Goal: Task Accomplishment & Management: Complete application form

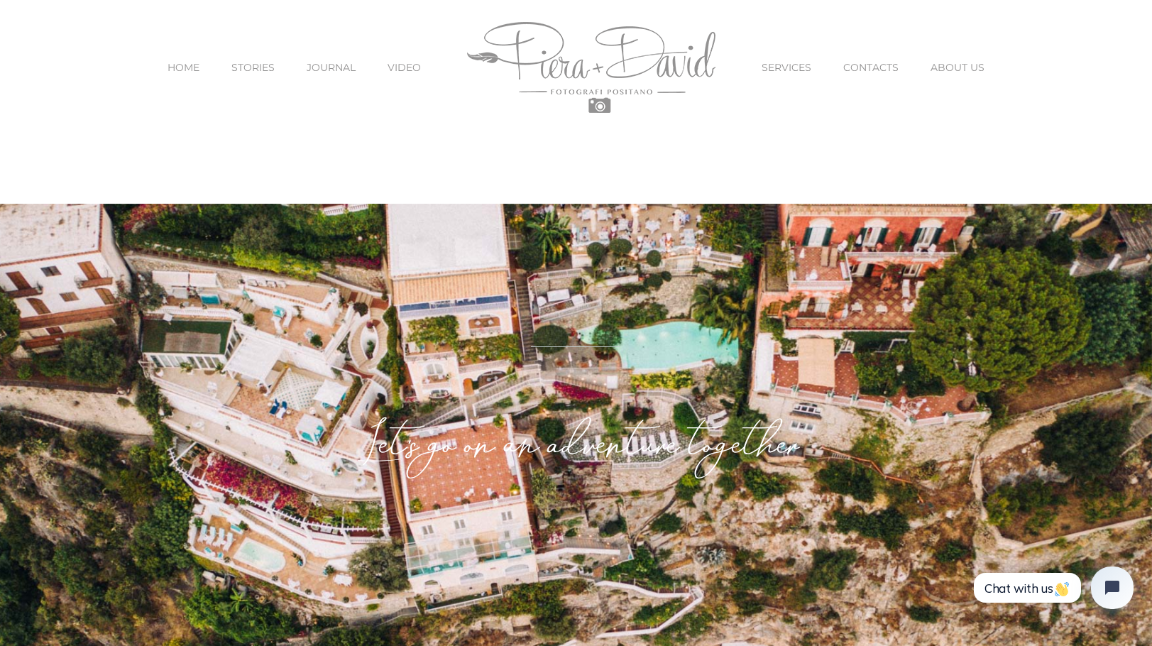
click at [786, 67] on span "SERVICES" at bounding box center [786, 67] width 50 height 10
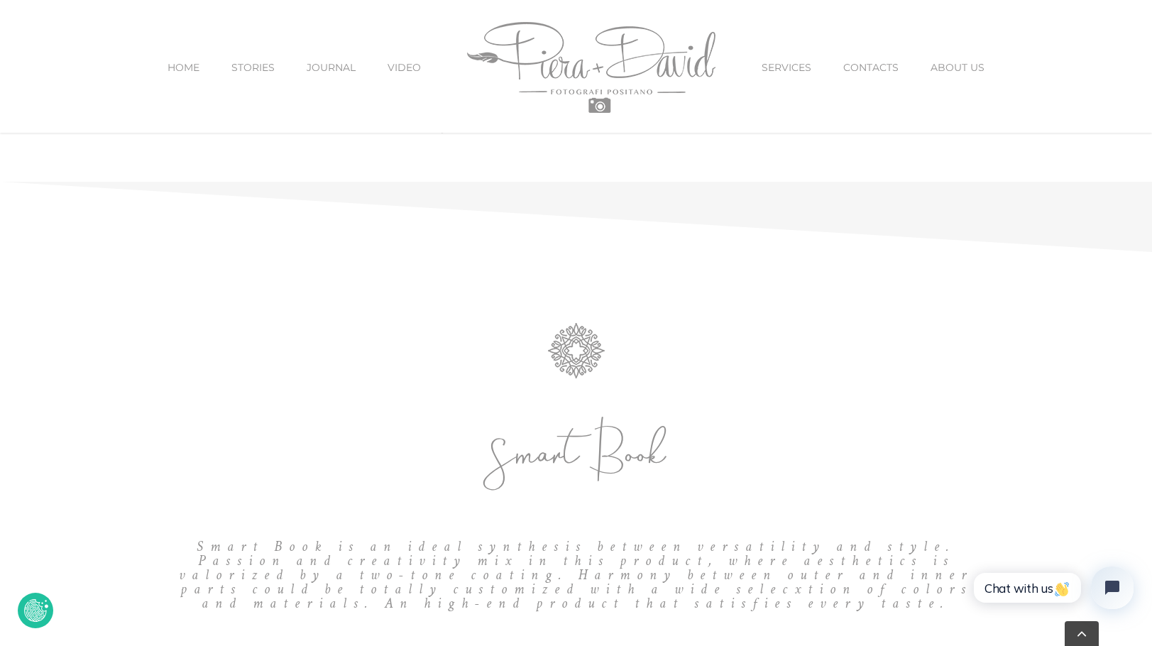
scroll to position [1006, 0]
click at [411, 62] on span "VIDEO" at bounding box center [403, 67] width 33 height 10
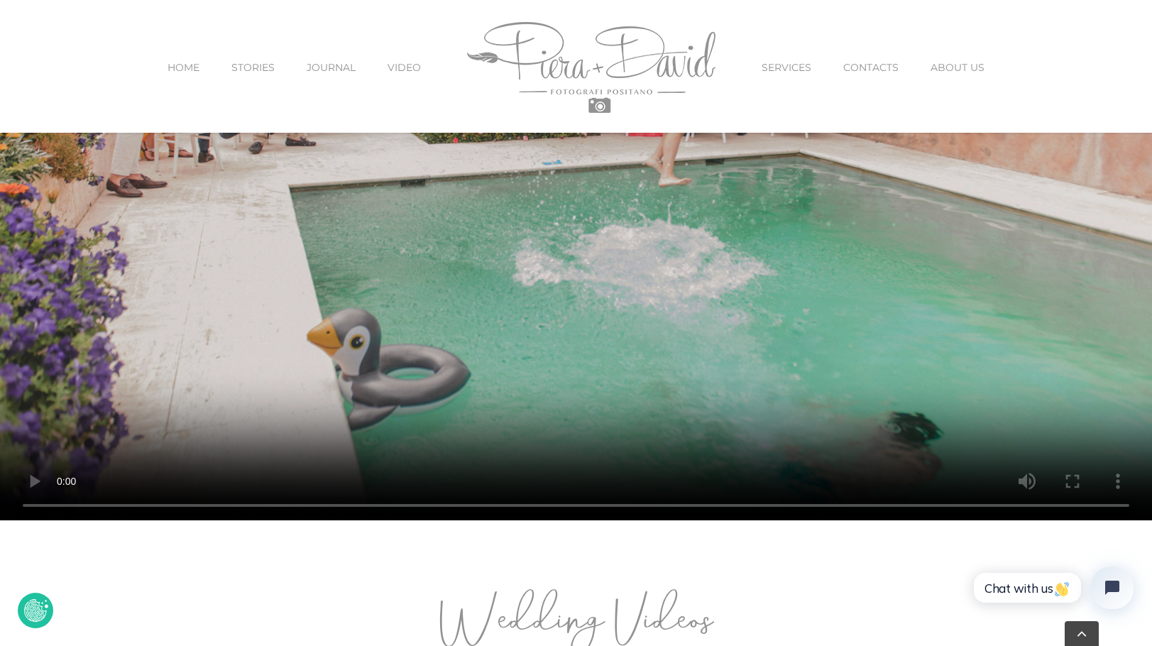
scroll to position [496, 0]
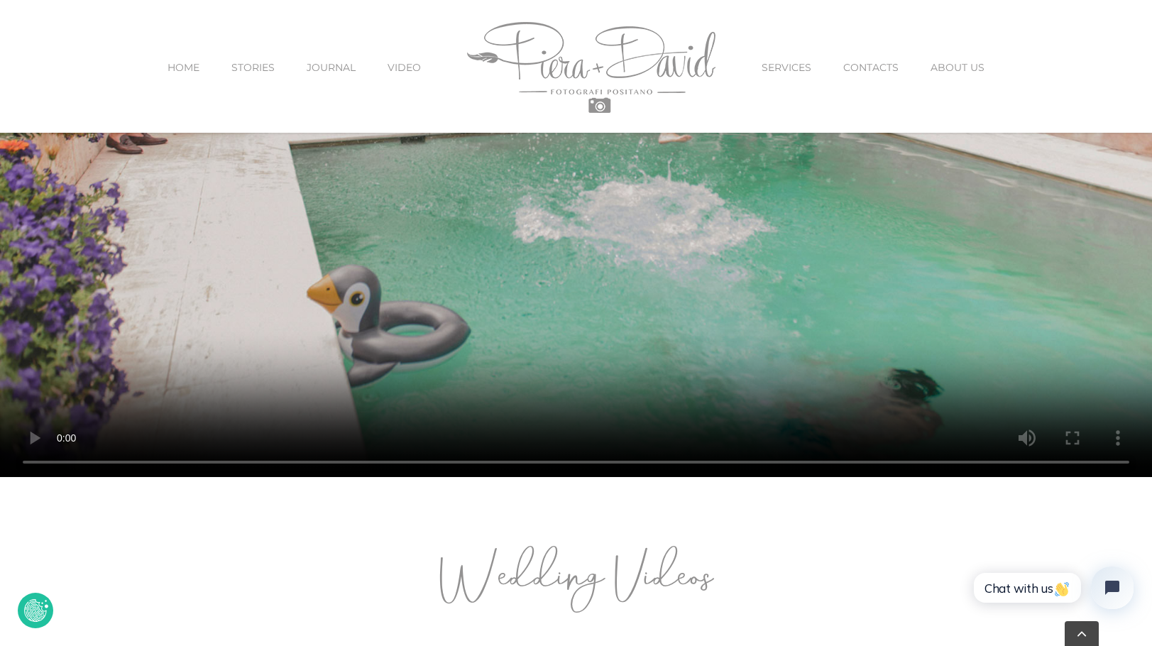
click at [868, 67] on span "CONTACTS" at bounding box center [870, 67] width 55 height 10
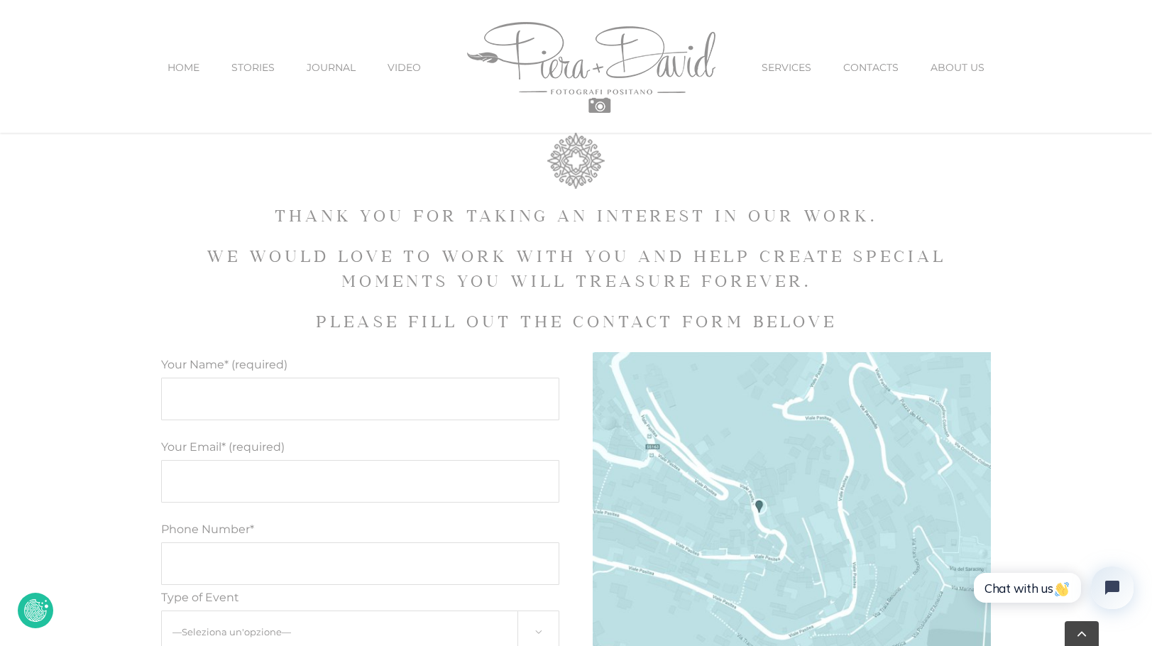
scroll to position [609, 0]
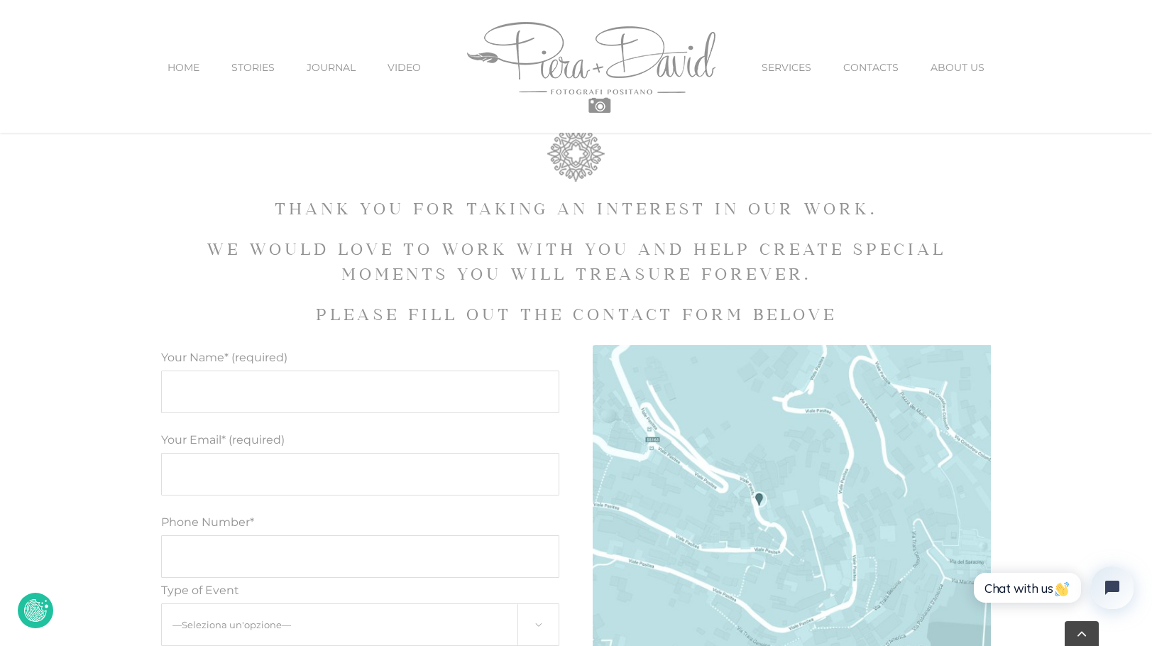
click at [337, 387] on input "Your Name* (required)" at bounding box center [360, 391] width 399 height 43
type input "[PERSON_NAME]"
type input "[EMAIL_ADDRESS][DOMAIN_NAME]"
type input "17039279636"
click at [224, 395] on input "[PERSON_NAME]" at bounding box center [360, 391] width 399 height 43
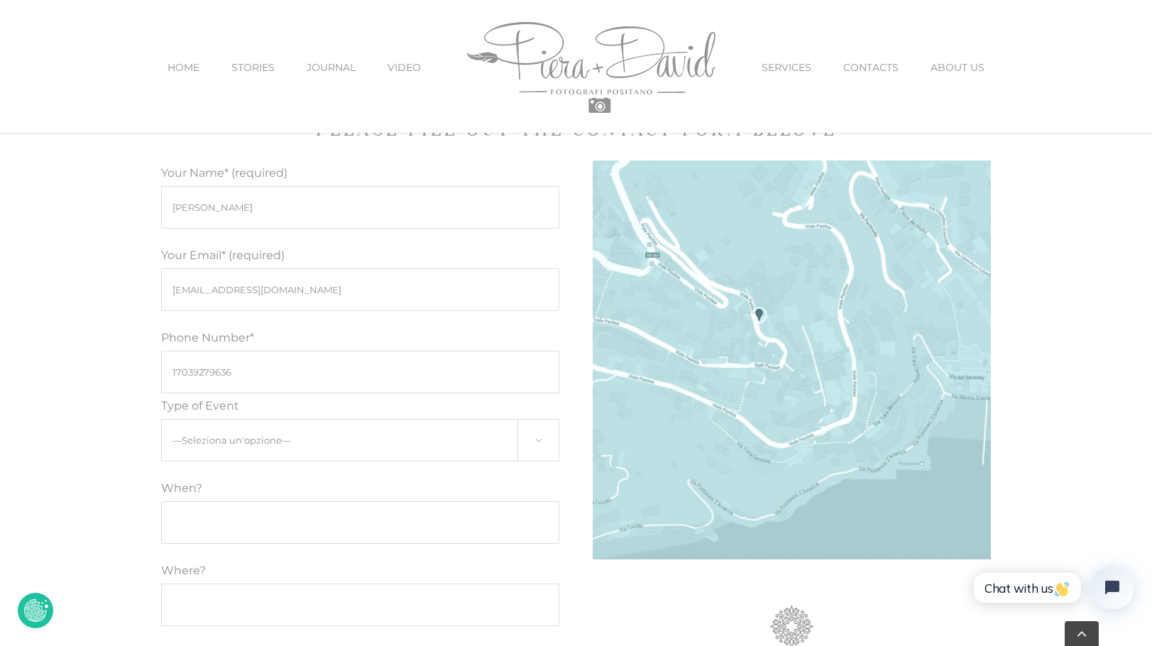
scroll to position [842, 0]
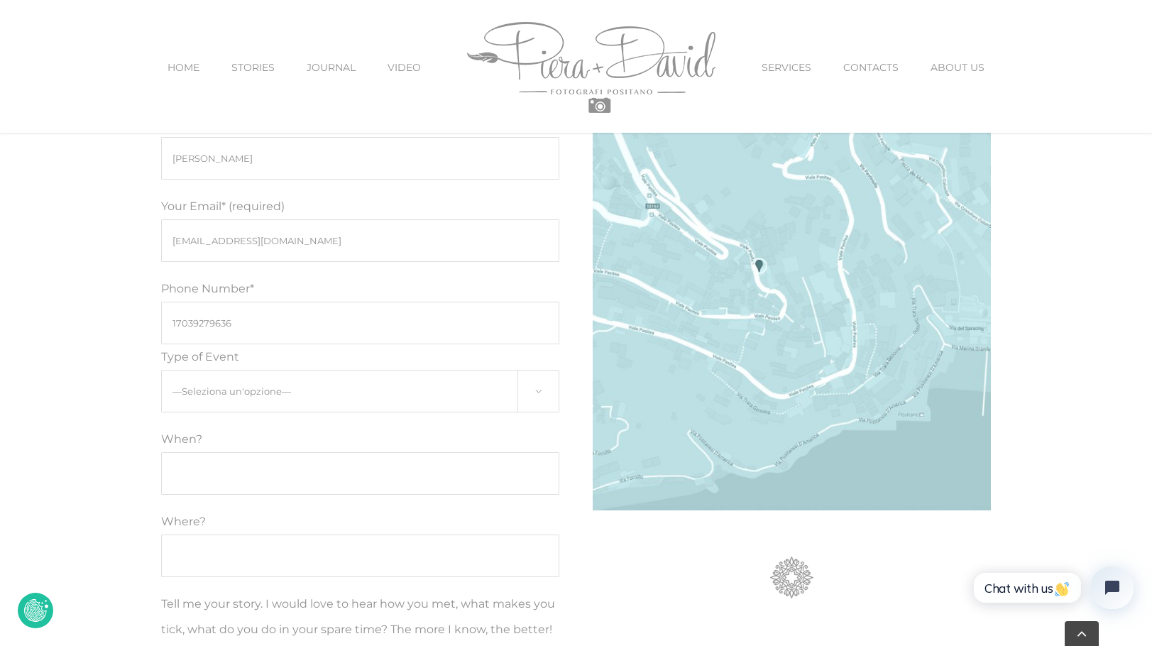
type input "[PERSON_NAME]"
click at [327, 392] on select "—Seleziona un'opzione— Engagement Proposal Wedding Maternity Children" at bounding box center [360, 391] width 399 height 43
select select "Wedding"
click at [258, 481] on input "Modulo di contatto" at bounding box center [360, 473] width 399 height 43
type input "[DATE]-[DATE]"
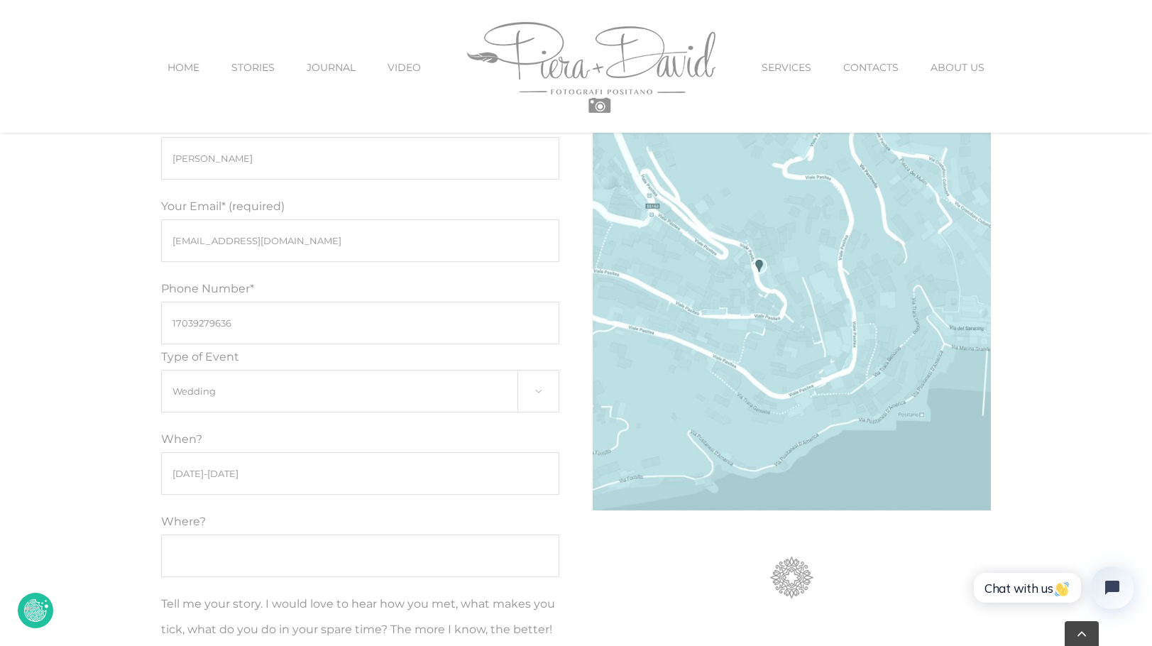
click at [219, 555] on input "Where?" at bounding box center [360, 555] width 399 height 43
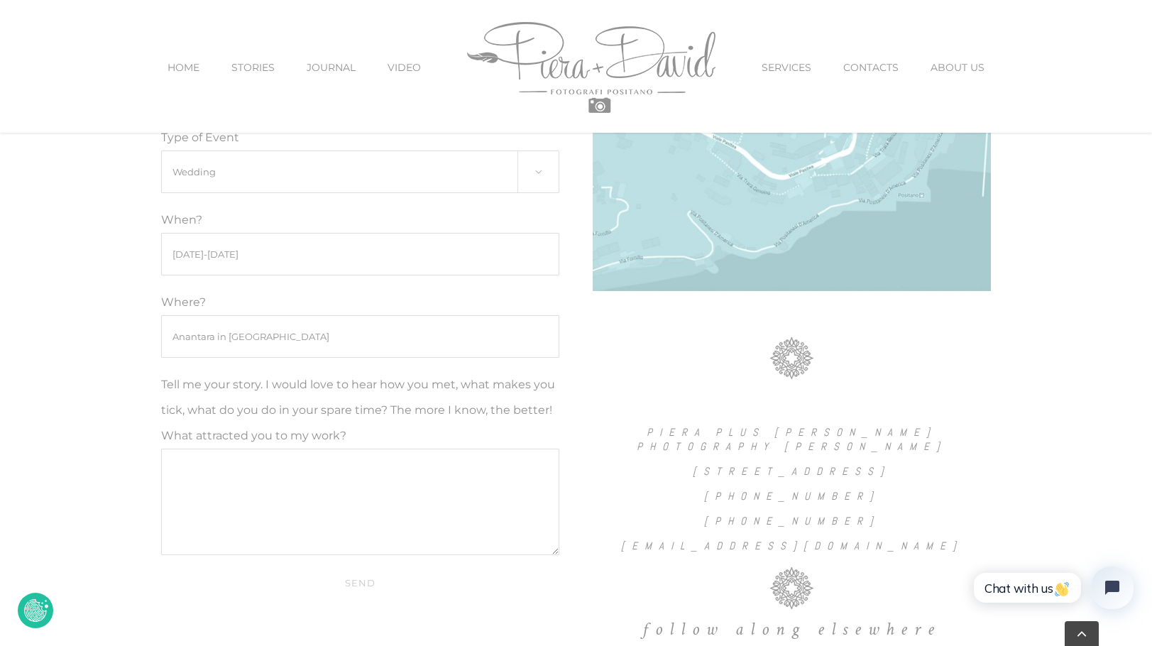
scroll to position [1067, 0]
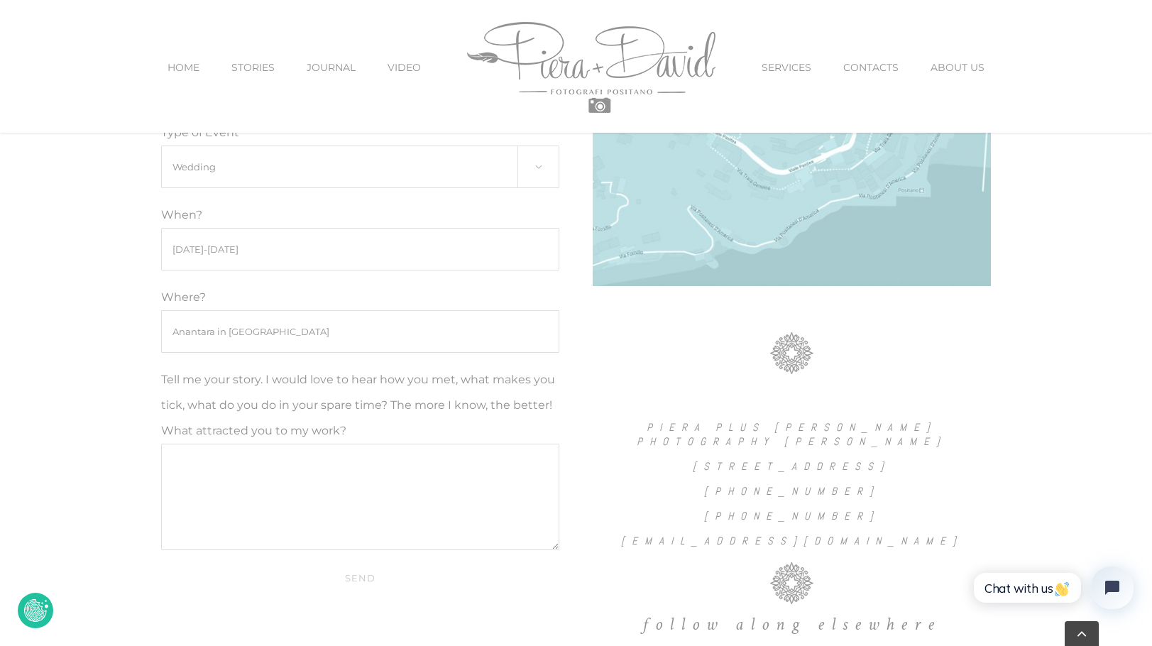
type input "Anantara in [GEOGRAPHIC_DATA]"
click at [283, 491] on textarea "Tell me your story. I would love to hear how you met, what makes you tick, what…" at bounding box center [360, 497] width 399 height 106
paste textarea "Hi there! We are in the very early stages of planning out small wedding at [GEO…"
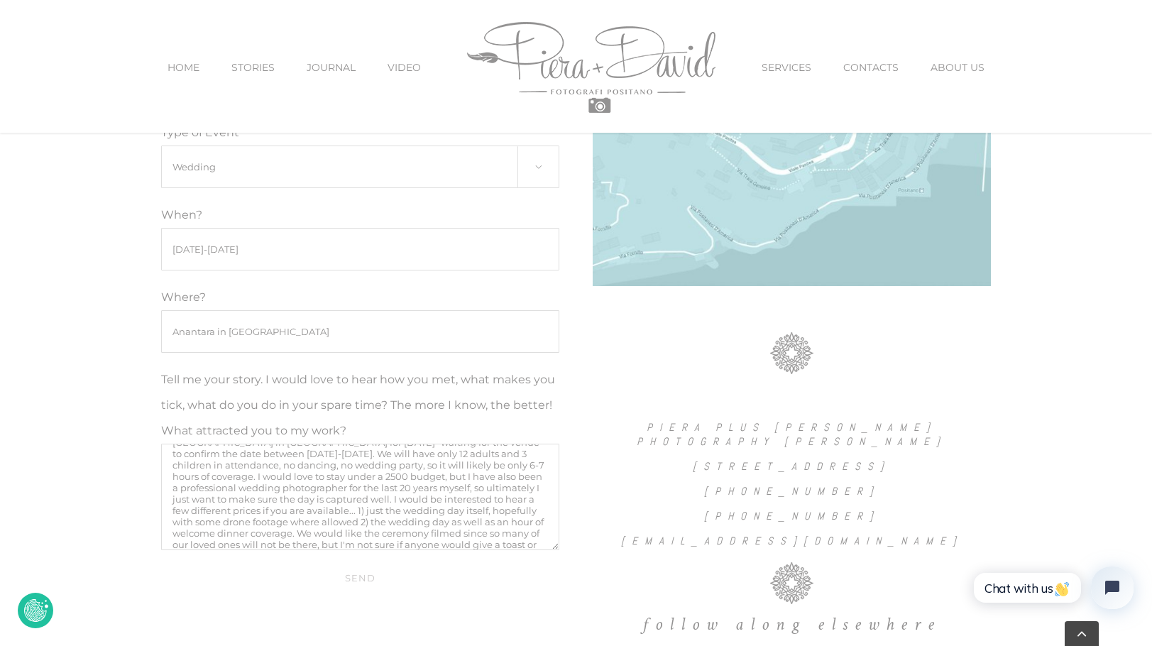
scroll to position [0, 0]
drag, startPoint x: 519, startPoint y: 490, endPoint x: 378, endPoint y: 505, distance: 142.1
click at [378, 505] on textarea "Hi there! We are in the very early stages of planning out small wedding at [GEO…" at bounding box center [360, 497] width 399 height 106
click at [232, 522] on textarea "Hi there! We are in the very early stages of planning out small wedding at [GEO…" at bounding box center [360, 497] width 399 height 106
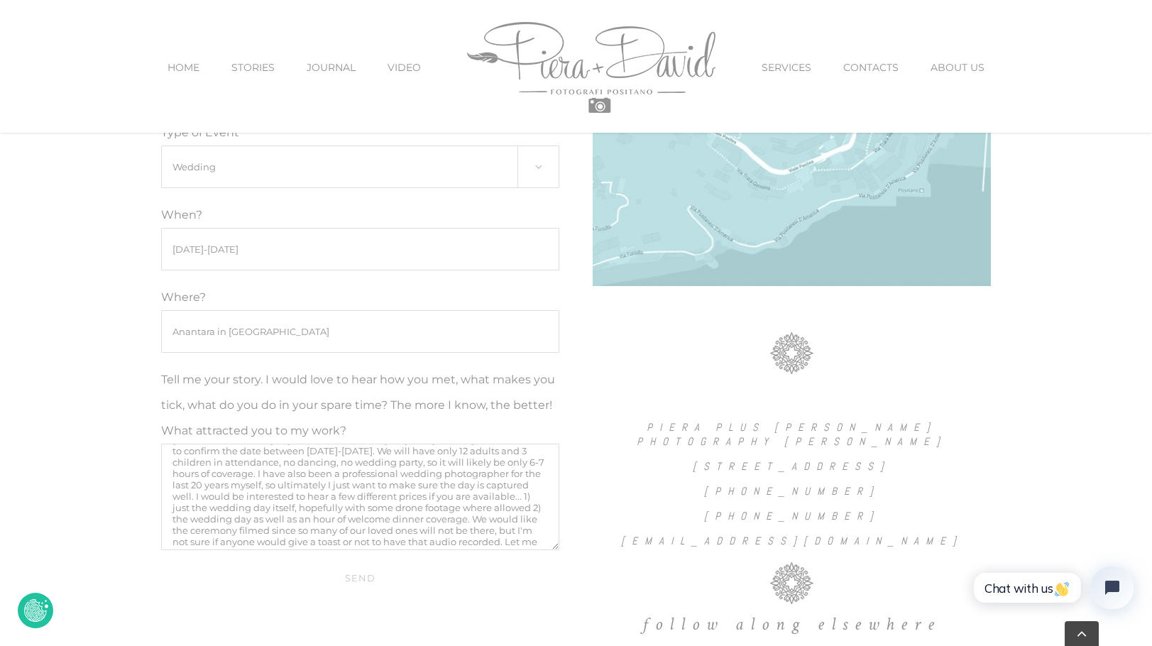
scroll to position [0, 0]
click at [277, 477] on textarea "Hi there! We are in the very early stages of planning out small wedding at [GEO…" at bounding box center [360, 497] width 399 height 106
click at [520, 511] on textarea "Tell me your story. I would love to hear how you met, what makes you tick, what…" at bounding box center [360, 497] width 399 height 106
click at [219, 542] on textarea "Tell me your story. I would love to hear how you met, what makes you tick, what…" at bounding box center [360, 497] width 399 height 106
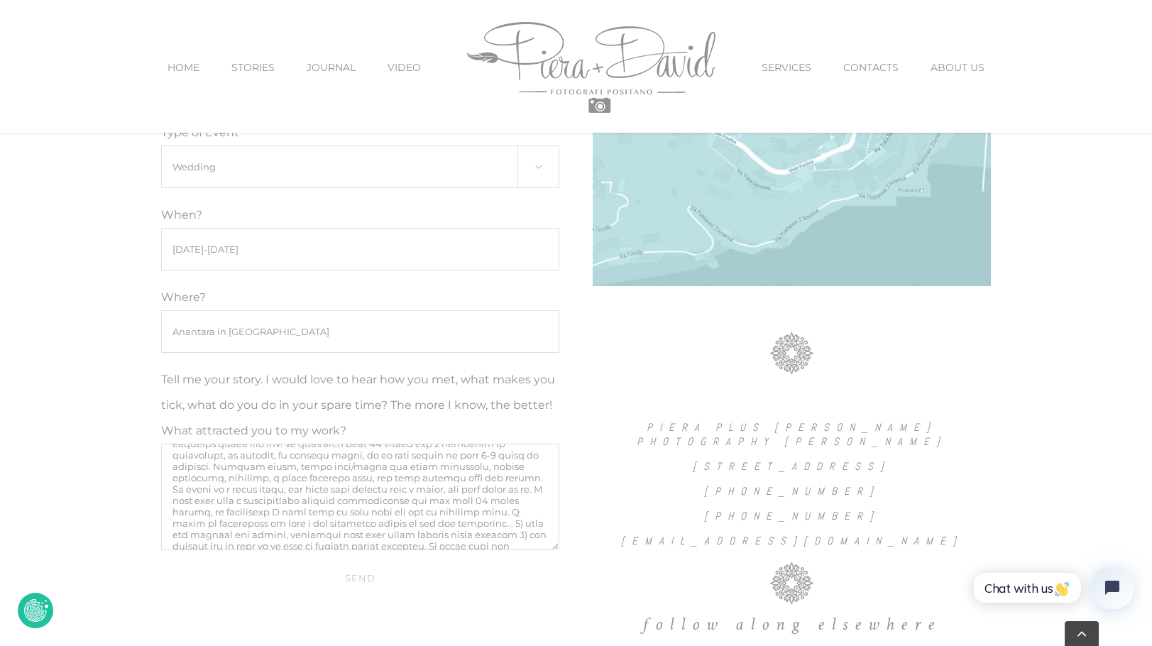
scroll to position [61, 0]
click at [449, 483] on textarea "Tell me your story. I would love to hear how you met, what makes you tick, what…" at bounding box center [360, 497] width 399 height 106
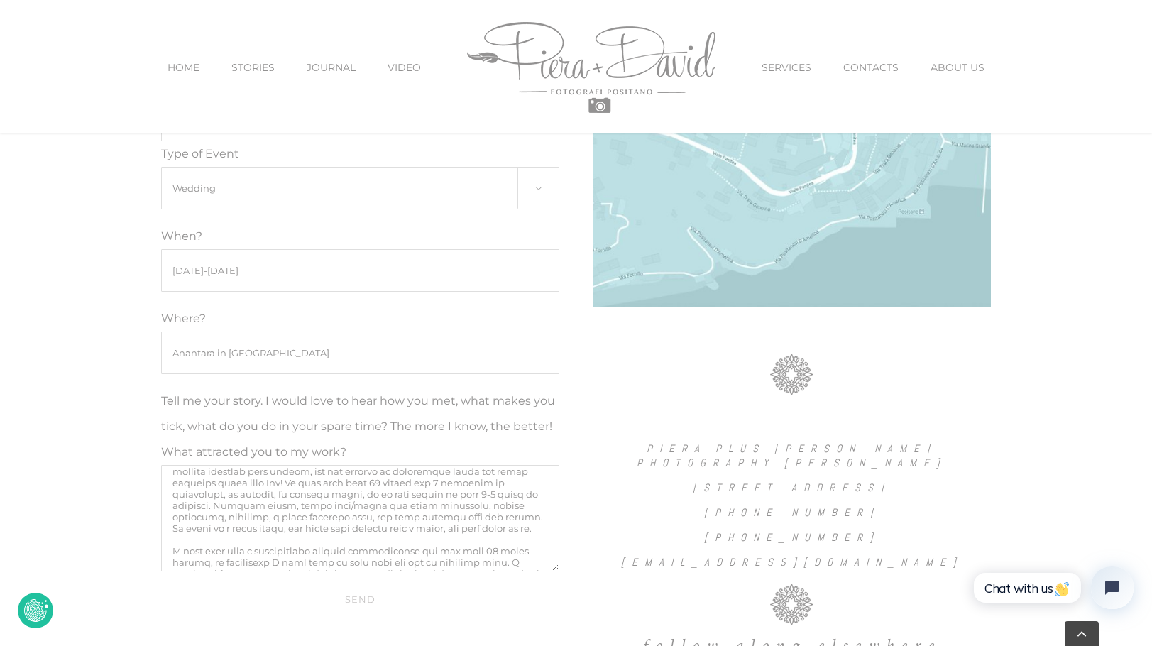
scroll to position [40, 0]
click at [291, 480] on textarea "Tell me your story. I would love to hear how you met, what makes you tick, what…" at bounding box center [360, 518] width 399 height 106
drag, startPoint x: 221, startPoint y: 500, endPoint x: 202, endPoint y: 500, distance: 19.2
click at [202, 500] on textarea "Tell me your story. I would love to hear how you met, what makes you tick, what…" at bounding box center [360, 518] width 399 height 106
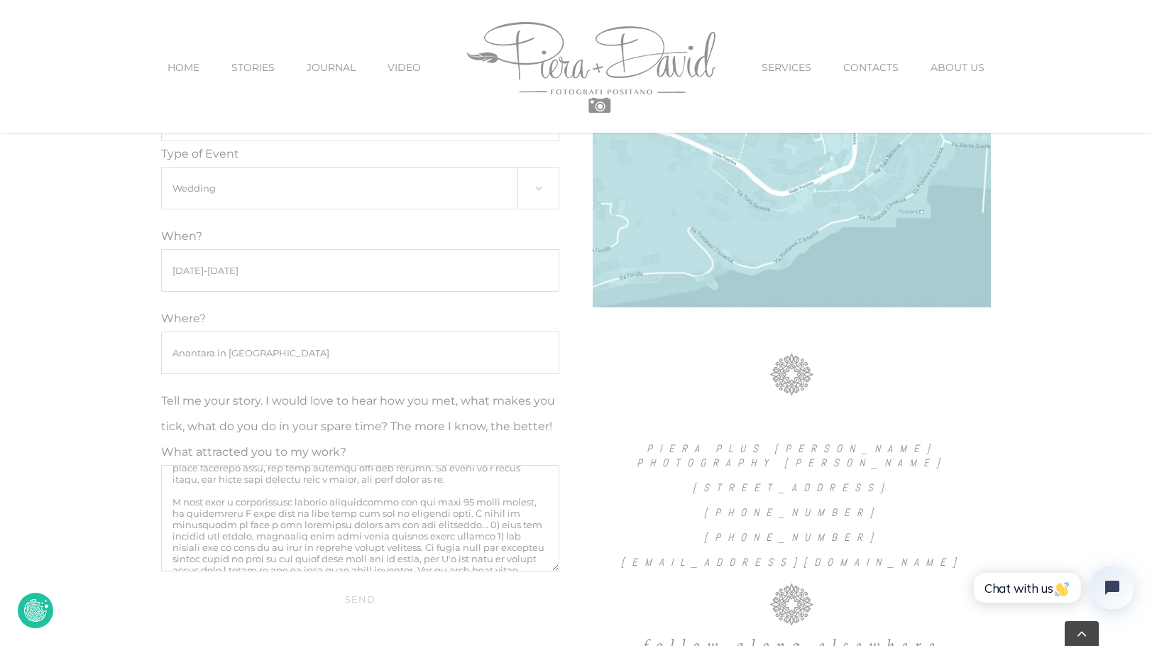
click at [448, 512] on textarea "Tell me your story. I would love to hear how you met, what makes you tick, what…" at bounding box center [360, 518] width 399 height 106
drag, startPoint x: 349, startPoint y: 516, endPoint x: 359, endPoint y: 526, distance: 14.1
click at [359, 526] on textarea "Tell me your story. I would love to hear how you met, what makes you tick, what…" at bounding box center [360, 518] width 399 height 106
click at [527, 506] on textarea "Tell me your story. I would love to hear how you met, what makes you tick, what…" at bounding box center [360, 518] width 399 height 106
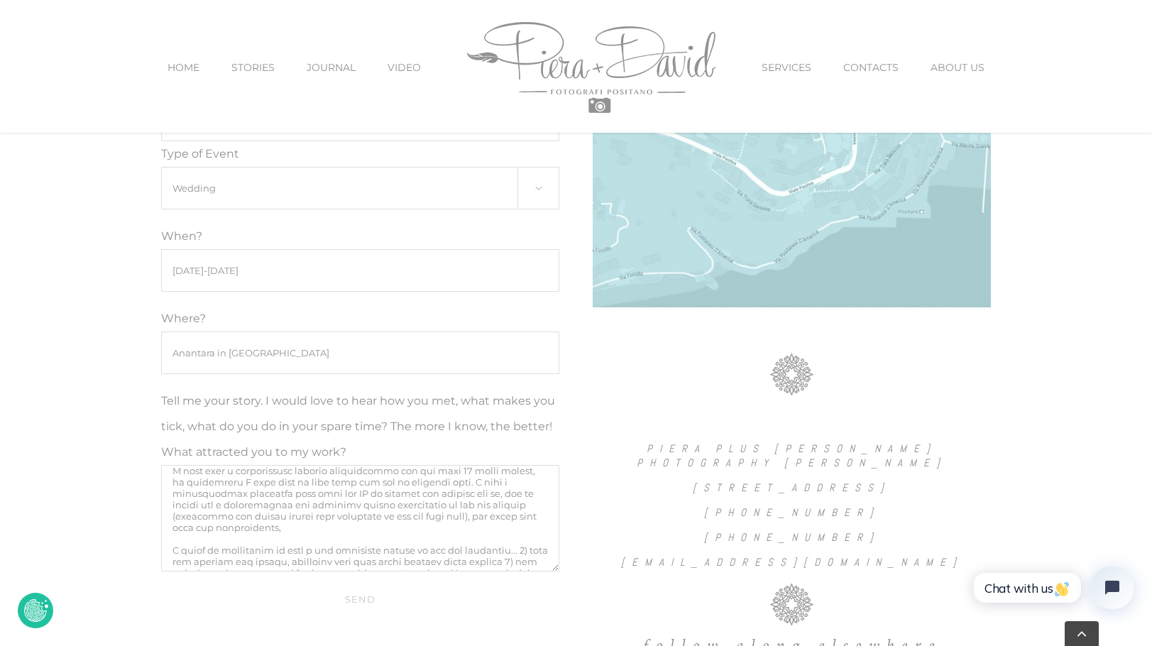
click at [305, 529] on textarea "Tell me your story. I would love to hear how you met, what makes you tick, what…" at bounding box center [360, 518] width 399 height 106
drag, startPoint x: 374, startPoint y: 492, endPoint x: 410, endPoint y: 492, distance: 36.2
click at [410, 492] on textarea "Tell me your story. I would love to hear how you met, what makes you tick, what…" at bounding box center [360, 518] width 399 height 106
click at [377, 514] on textarea "Tell me your story. I would love to hear how you met, what makes you tick, what…" at bounding box center [360, 518] width 399 height 106
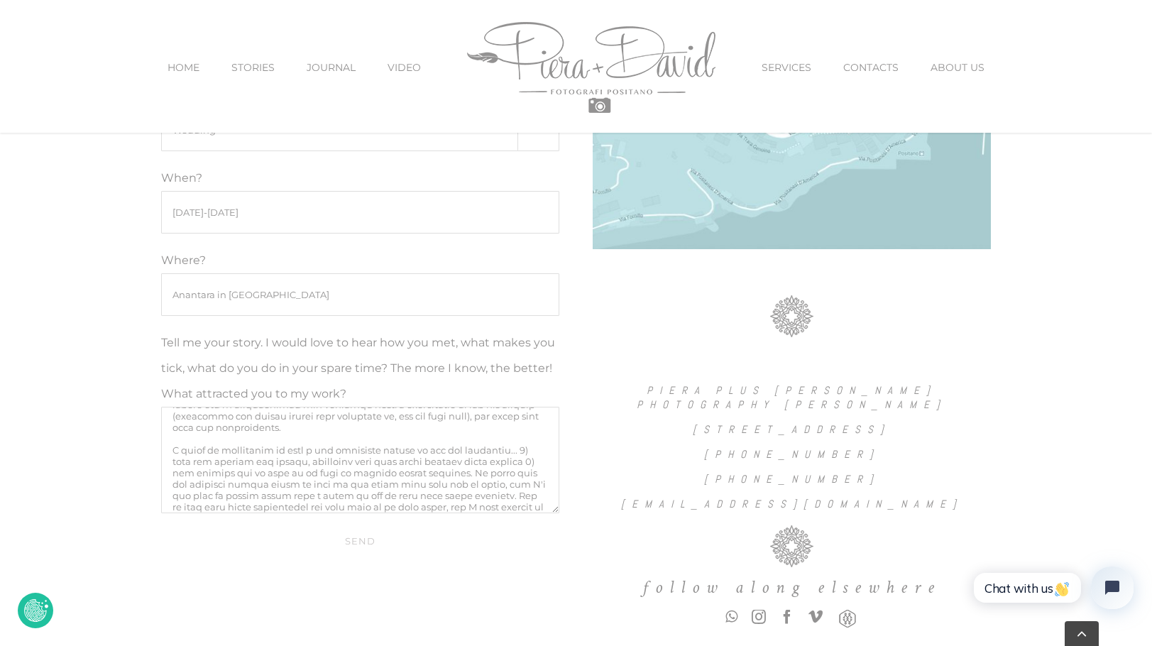
scroll to position [196, 0]
type textarea "Hi there! We are in the very early stages of planning out small wedding at [GEO…"
click at [367, 542] on input "Send" at bounding box center [360, 540] width 399 height 27
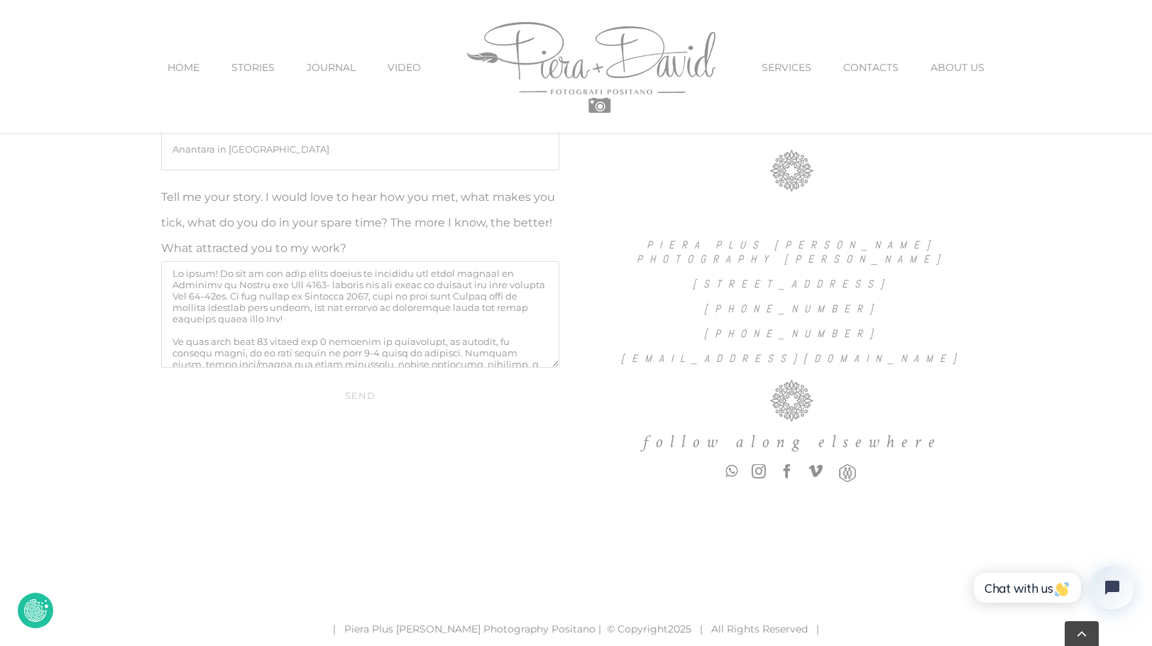
scroll to position [1263, 0]
